Goal: Task Accomplishment & Management: Complete application form

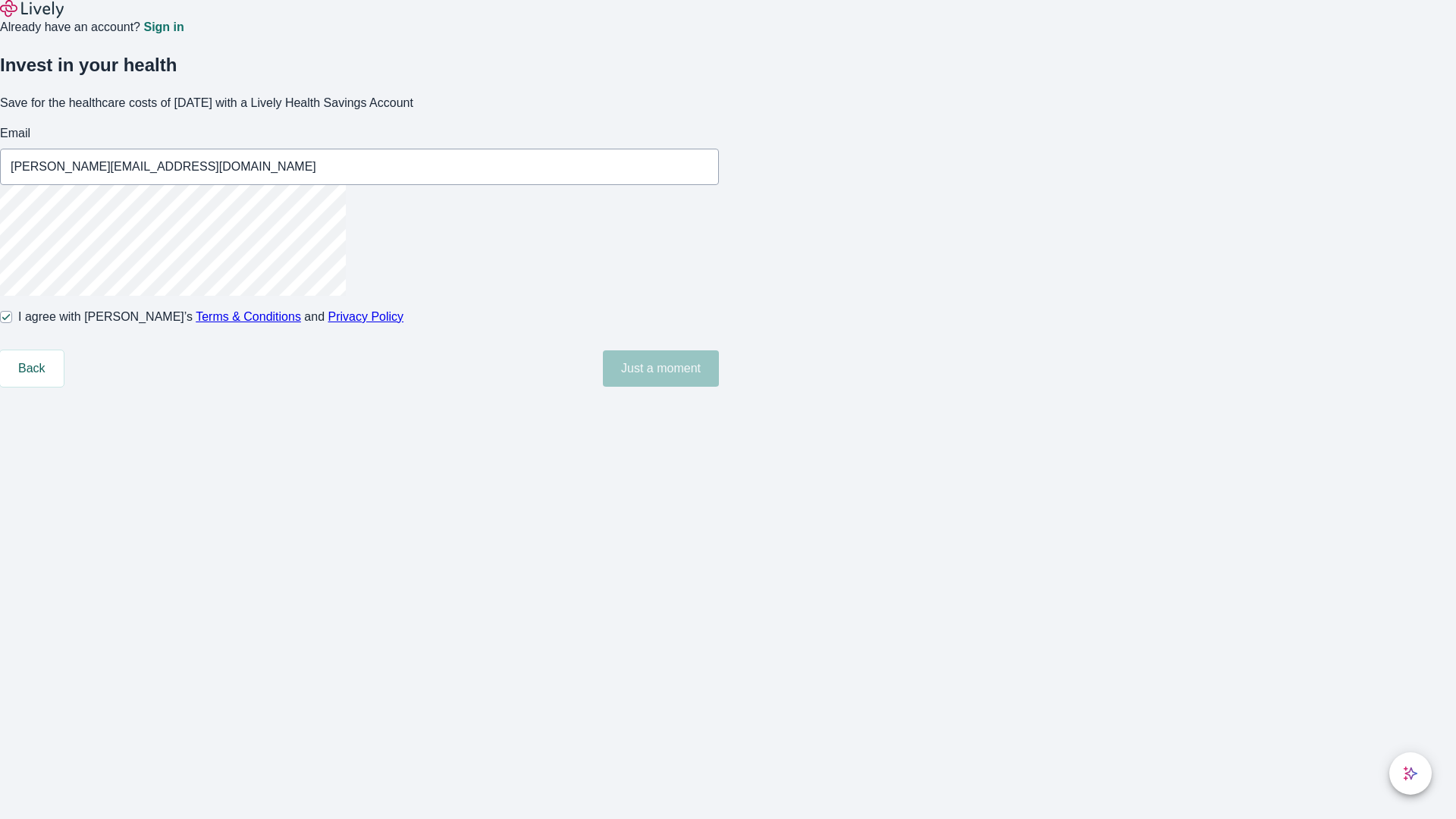
type input "[PERSON_NAME][EMAIL_ADDRESS][DOMAIN_NAME]"
click at [12, 323] on input "I agree with Lively’s Terms & Conditions and Privacy Policy" at bounding box center [5, 317] width 12 height 12
checkbox input "false"
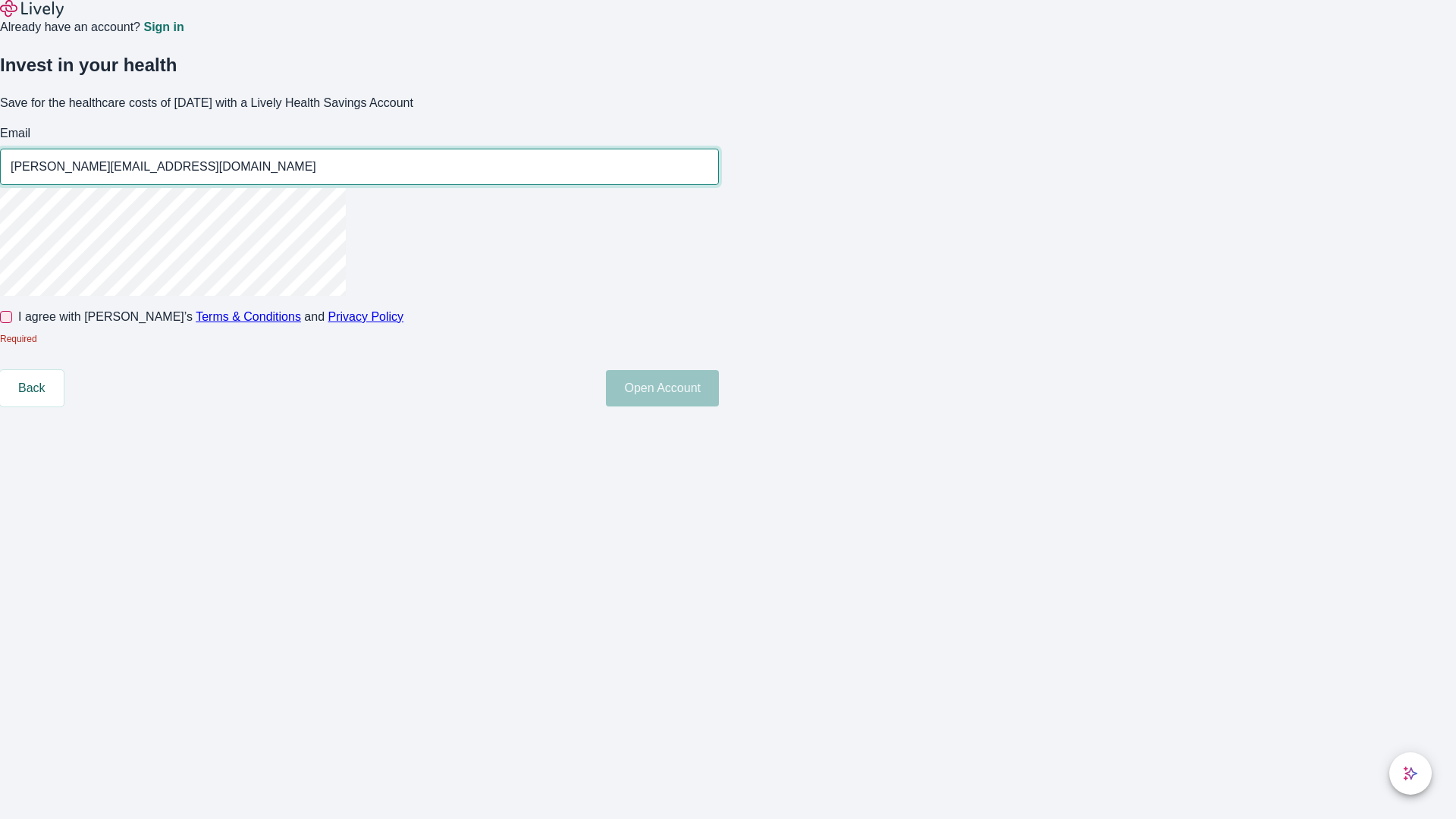
type input "[PERSON_NAME][EMAIL_ADDRESS][DOMAIN_NAME]"
click at [12, 323] on input "I agree with Lively’s Terms & Conditions and Privacy Policy" at bounding box center [5, 317] width 12 height 12
checkbox input "true"
click at [719, 406] on button "Open Account" at bounding box center [662, 388] width 113 height 36
